Goal: Information Seeking & Learning: Learn about a topic

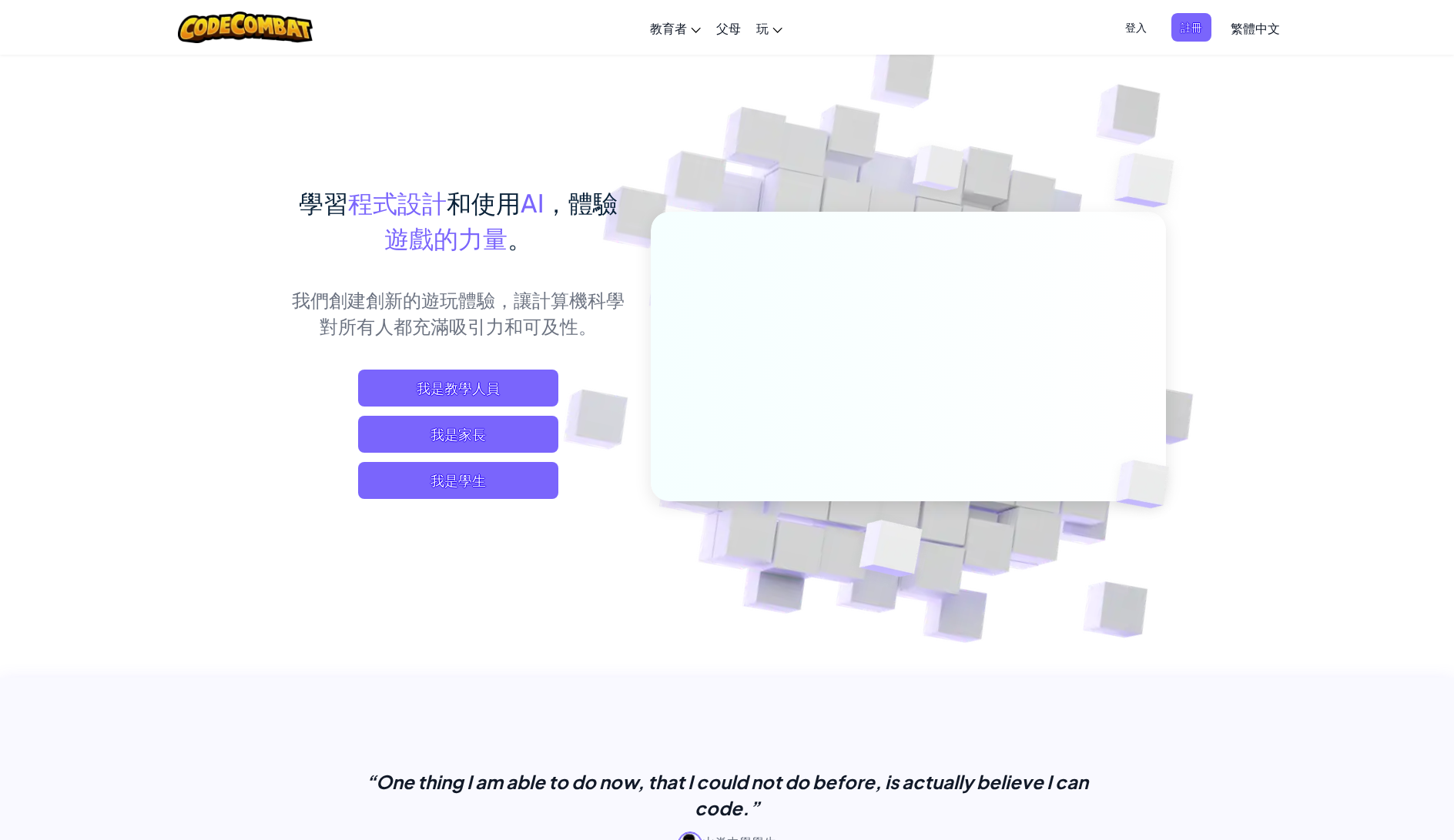
click at [484, 476] on span "我是學生" at bounding box center [458, 480] width 200 height 37
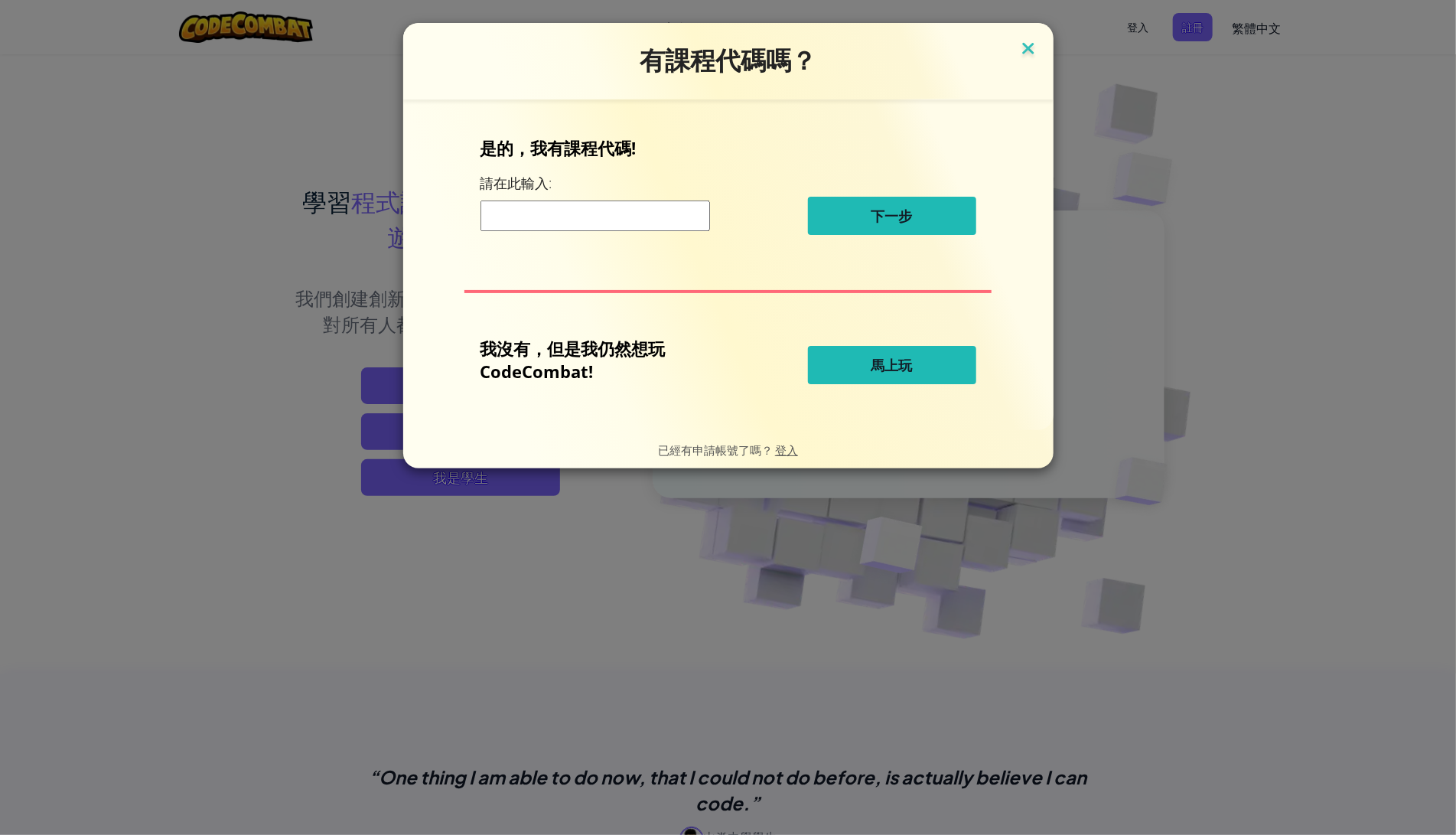
click at [1033, 49] on img at bounding box center [1028, 49] width 20 height 23
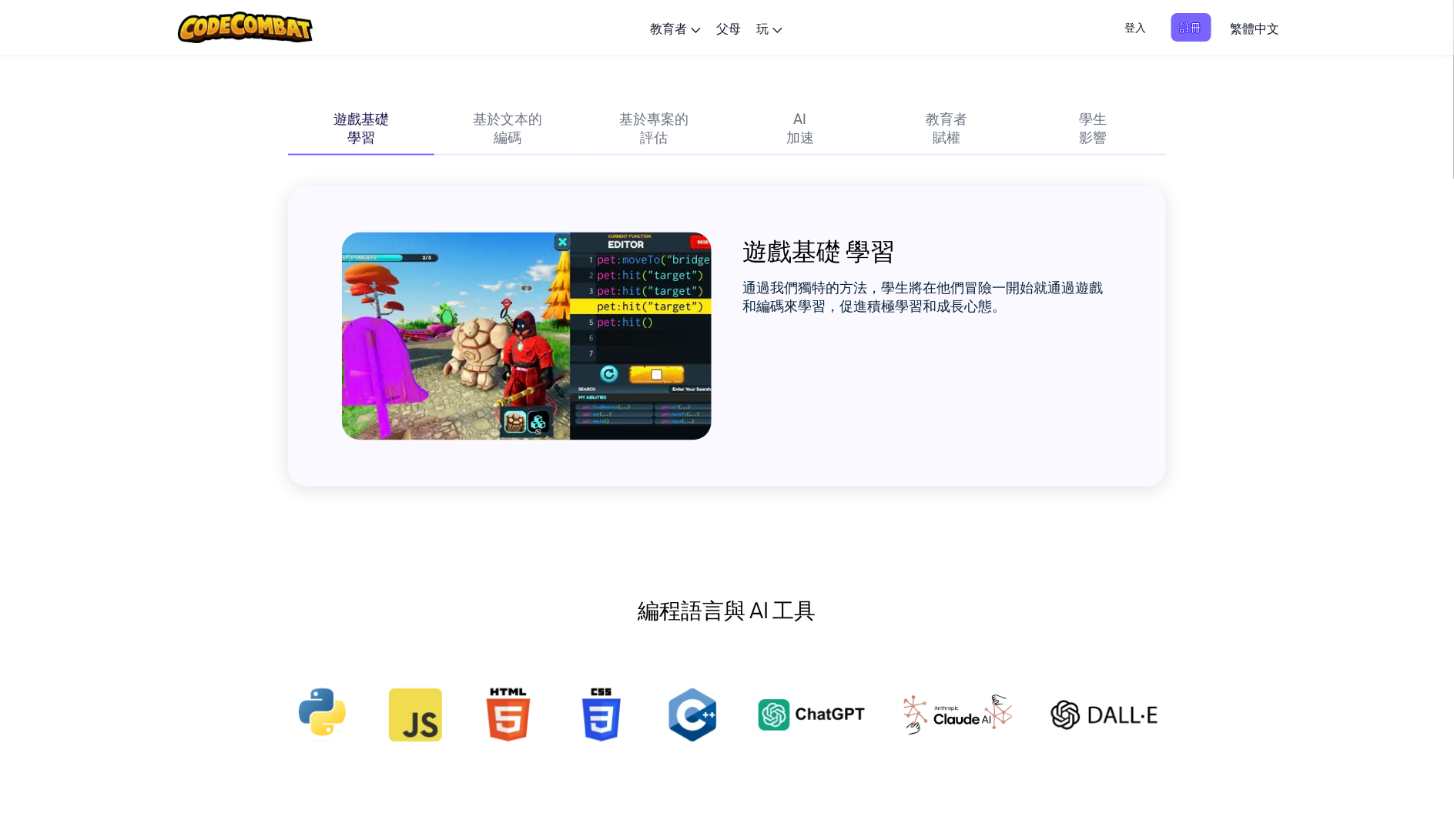
scroll to position [1001, 0]
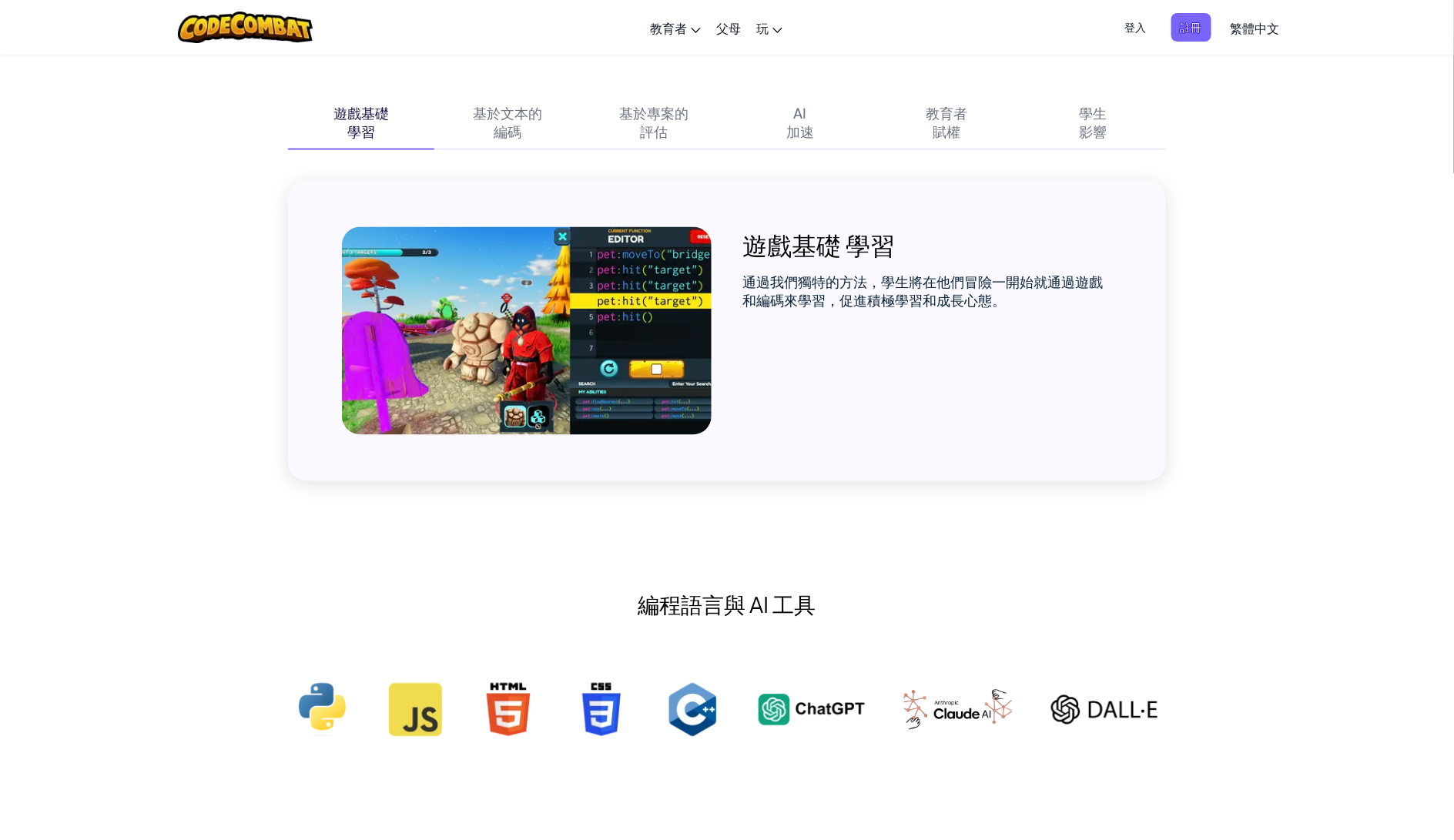
click at [727, 359] on div "遊戲基礎 學習 通過我們獨特的方法，學生將在他們冒險一開始就通過遊戲和編碼來學習，促進積極學習和成長心態。" at bounding box center [727, 331] width 878 height 300
click at [567, 378] on img at bounding box center [527, 331] width 370 height 208
click at [780, 131] on div "AI 加速" at bounding box center [801, 122] width 146 height 53
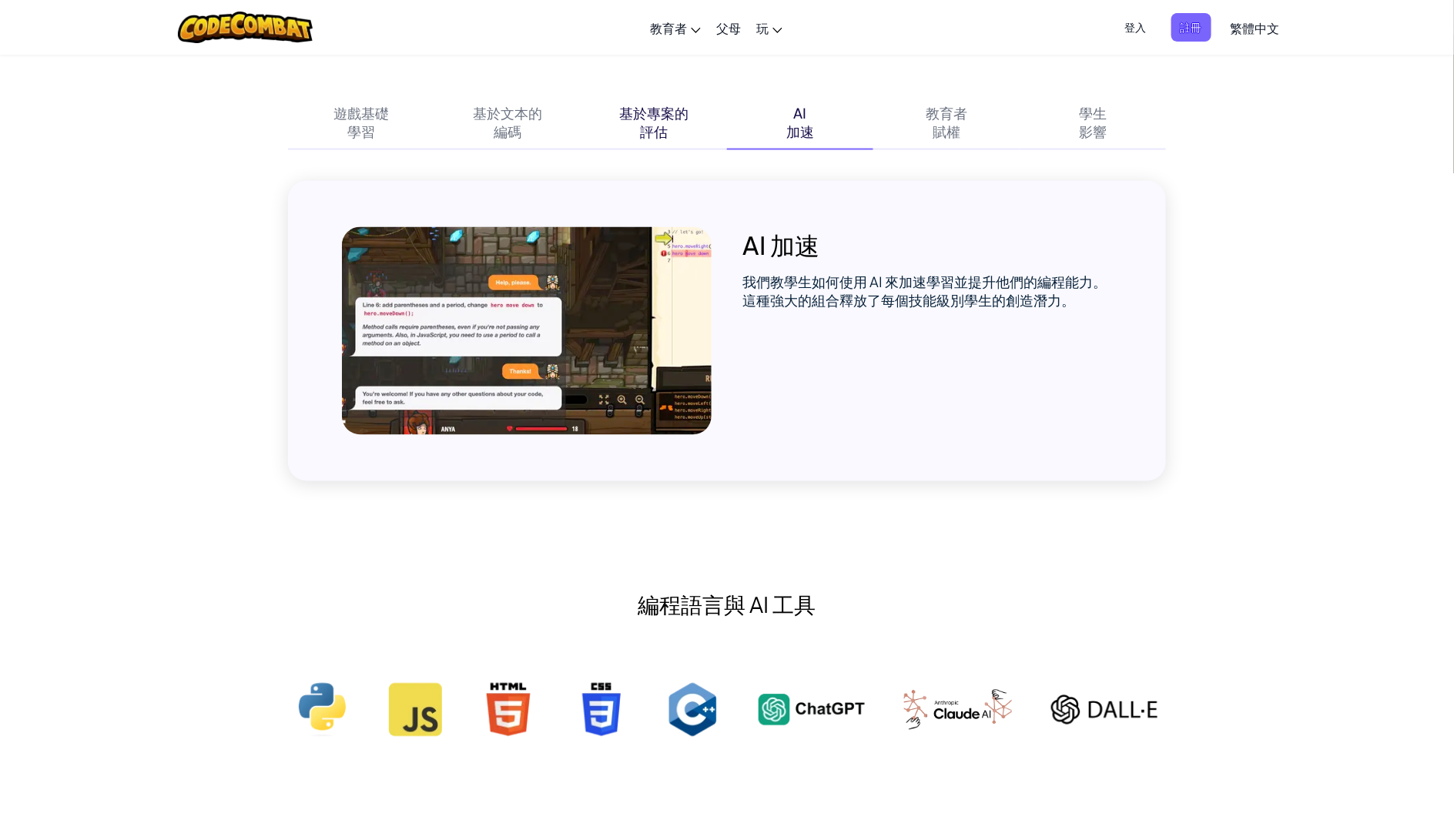
click at [706, 128] on div "基於專案的 評估" at bounding box center [654, 122] width 146 height 53
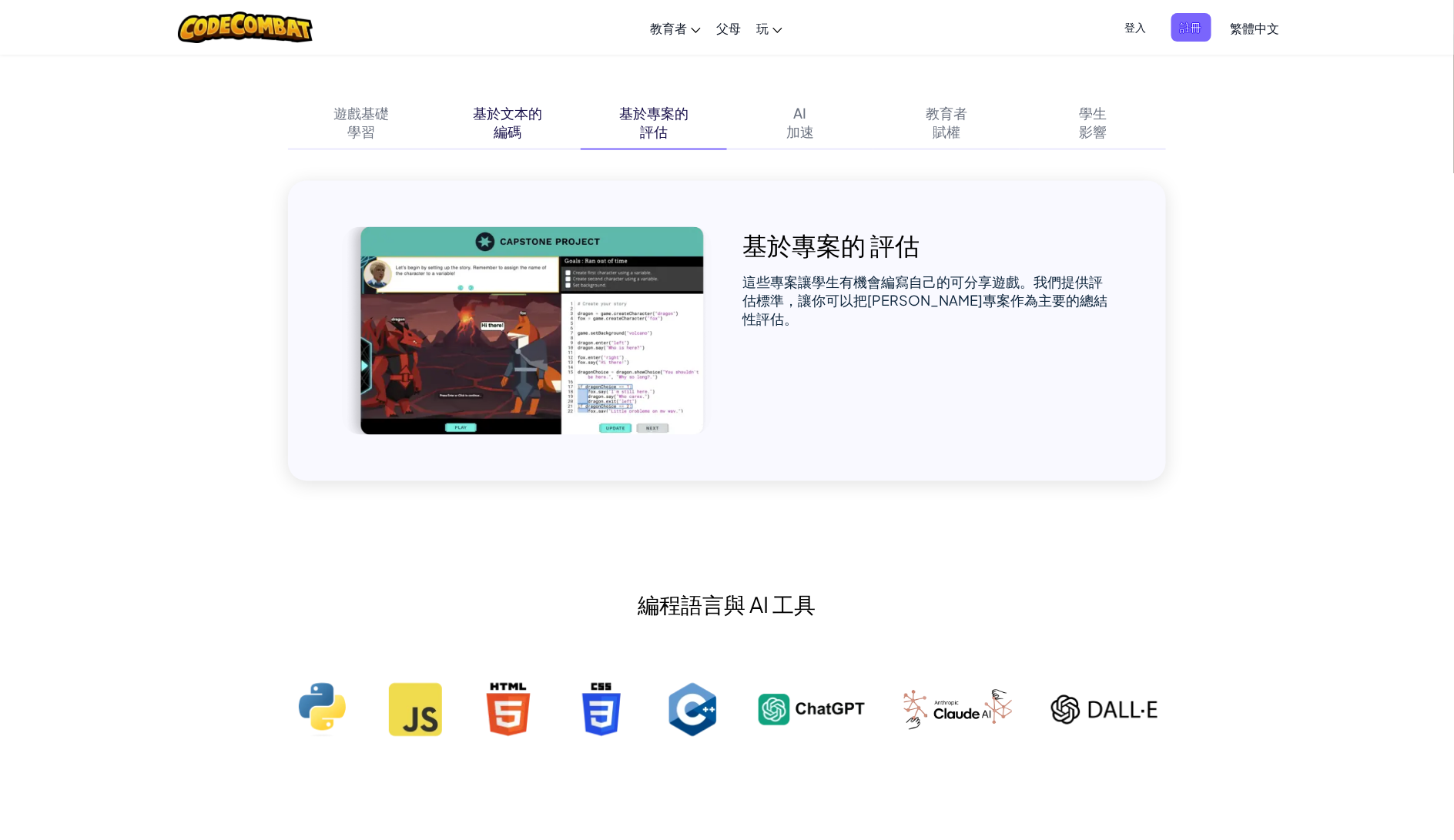
click at [534, 129] on div "基於文本的 編碼" at bounding box center [508, 122] width 146 height 53
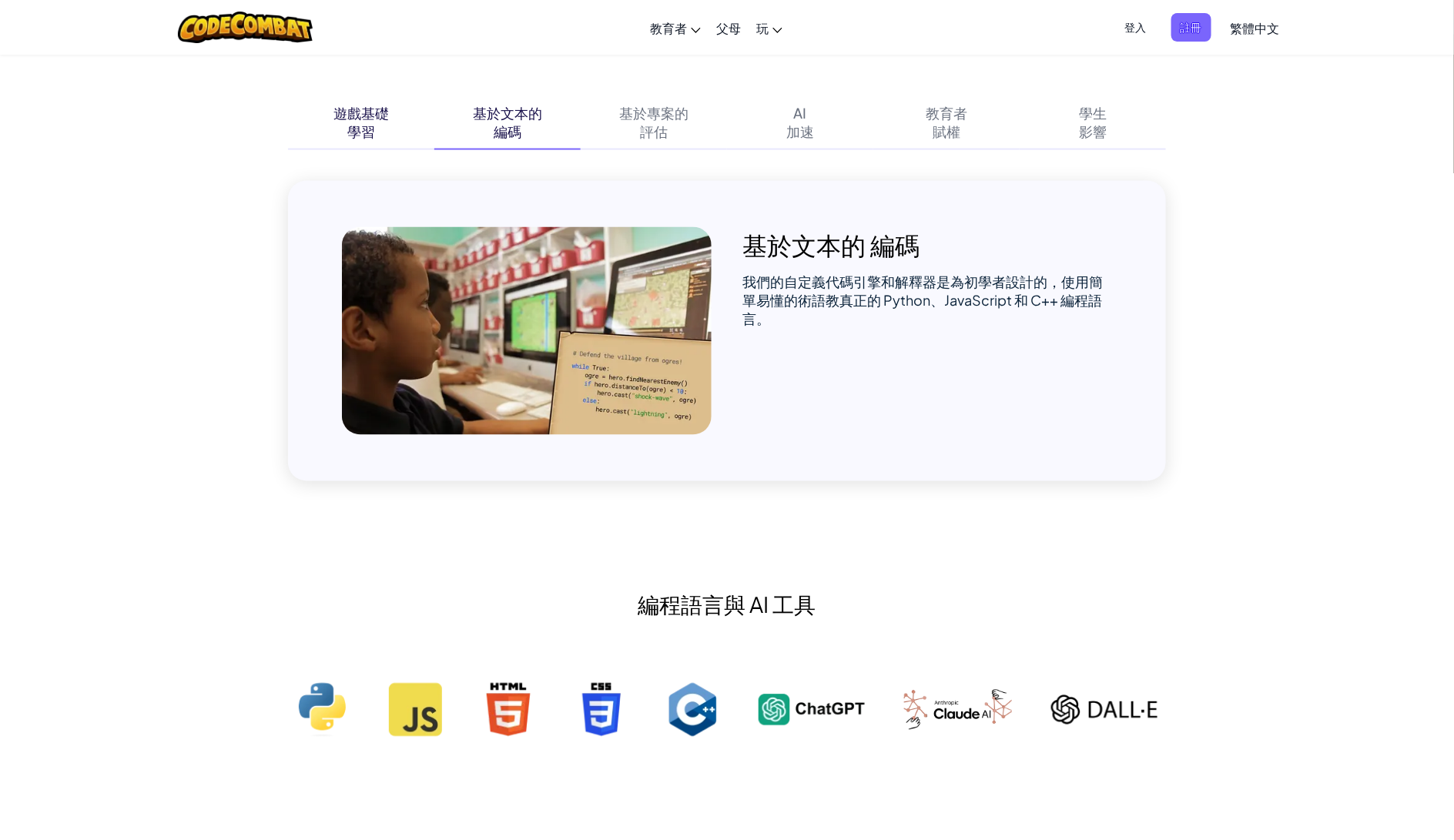
click at [405, 101] on div "遊戲基礎 學習" at bounding box center [361, 122] width 146 height 53
